Goal: Task Accomplishment & Management: Manage account settings

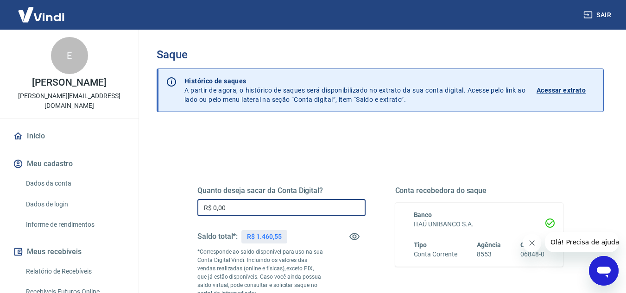
drag, startPoint x: 241, startPoint y: 211, endPoint x: 189, endPoint y: 202, distance: 52.2
click at [189, 202] on div "Quanto deseja sacar da Conta Digital? R$ 0,00 ​ Saldo total*: R$ 1.460,55 *Corr…" at bounding box center [380, 257] width 388 height 224
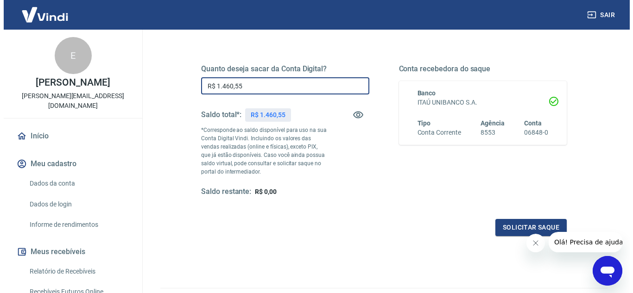
scroll to position [157, 0]
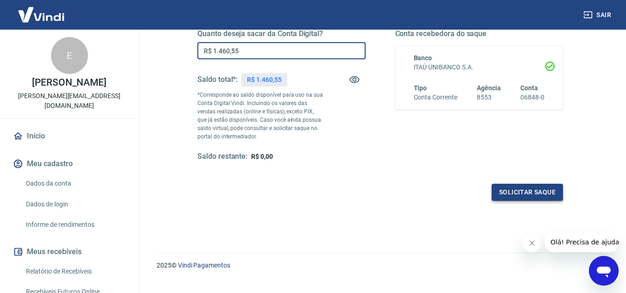
type input "R$ 1.460,55"
click at [540, 193] on button "Solicitar saque" at bounding box center [526, 192] width 71 height 17
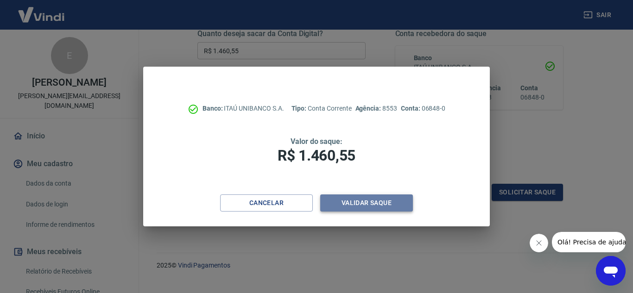
click at [382, 212] on button "Validar saque" at bounding box center [366, 203] width 93 height 17
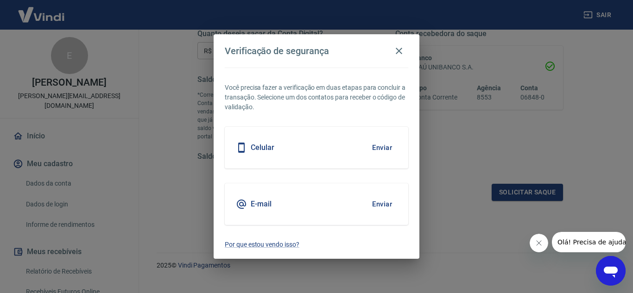
click at [388, 201] on button "Enviar" at bounding box center [382, 204] width 30 height 19
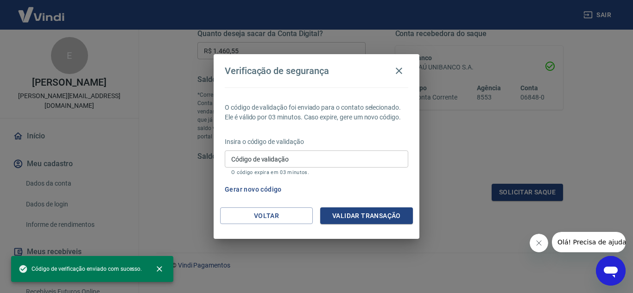
click at [282, 153] on input "Código de validação" at bounding box center [316, 159] width 183 height 17
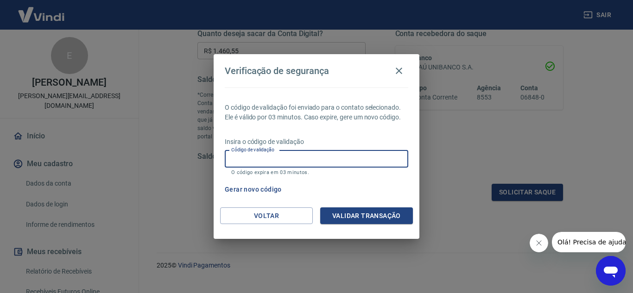
paste input "942224"
type input "942224"
click at [337, 218] on button "Validar transação" at bounding box center [366, 216] width 93 height 17
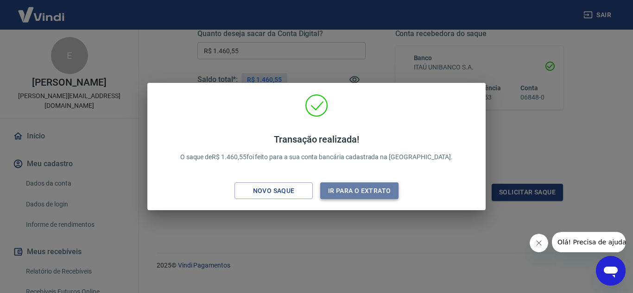
click at [392, 189] on button "Ir para o extrato" at bounding box center [359, 191] width 78 height 17
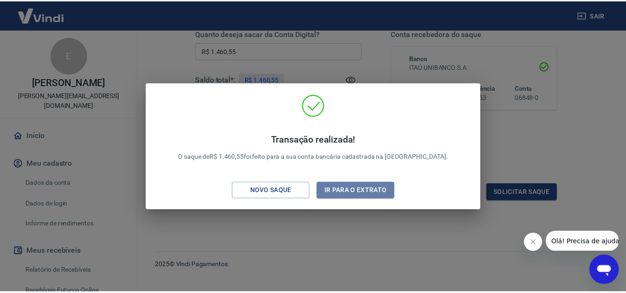
scroll to position [165, 0]
